Goal: Transaction & Acquisition: Purchase product/service

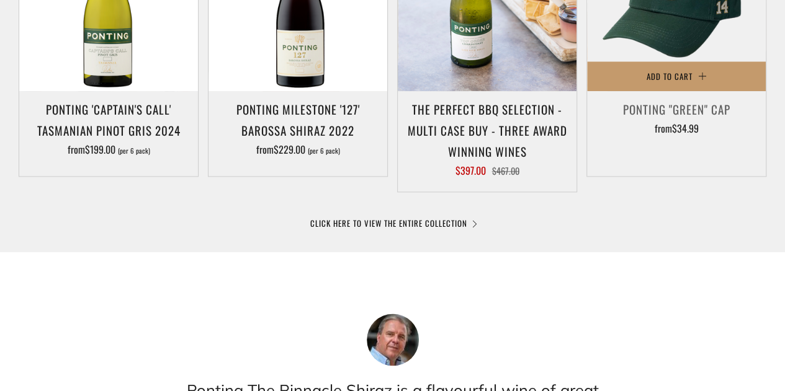
scroll to position [869, 0]
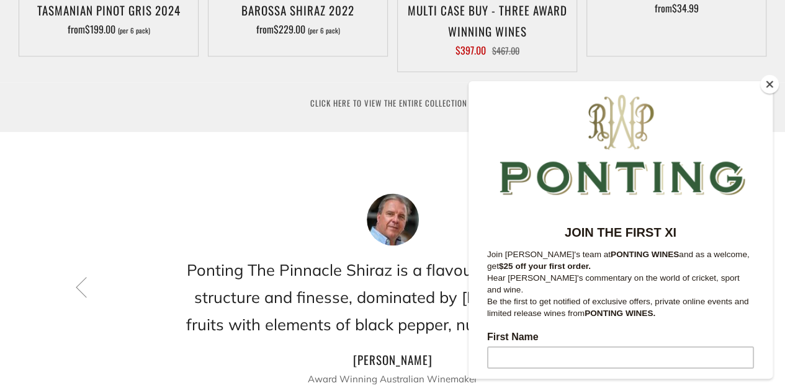
click at [429, 105] on link "CLICK HERE TO VIEW THE ENTIRE COLLECTION" at bounding box center [392, 103] width 165 height 12
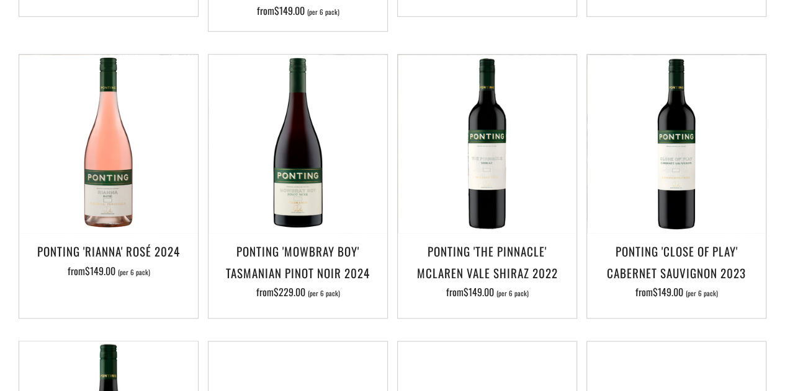
scroll to position [558, 0]
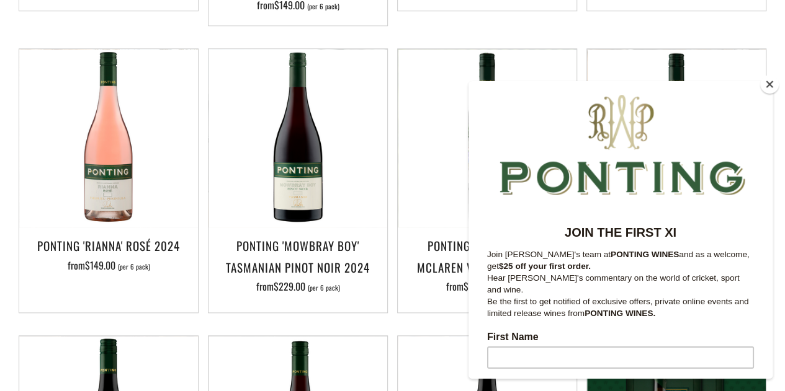
click at [767, 87] on button "Close" at bounding box center [769, 84] width 19 height 19
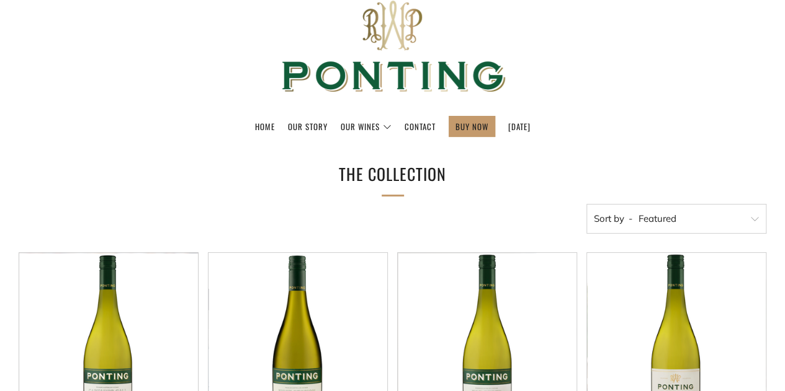
scroll to position [0, 0]
